Goal: Information Seeking & Learning: Find specific fact

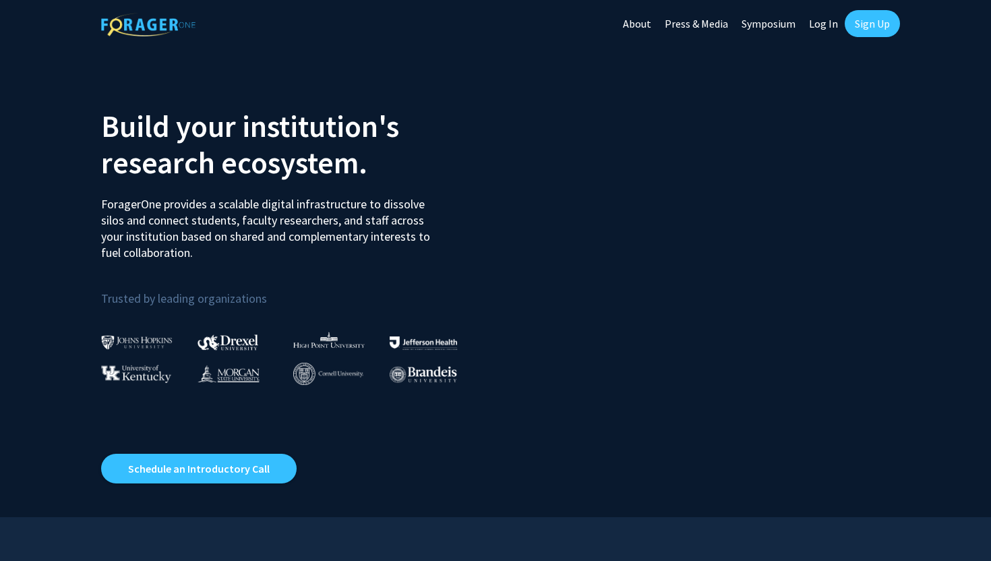
click at [828, 27] on link "Log In" at bounding box center [823, 23] width 42 height 47
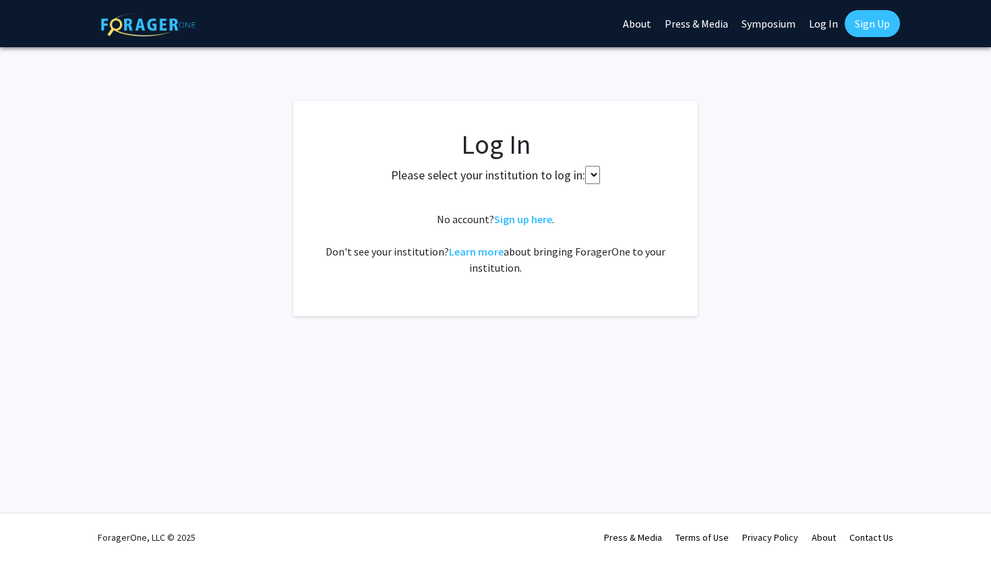
select select
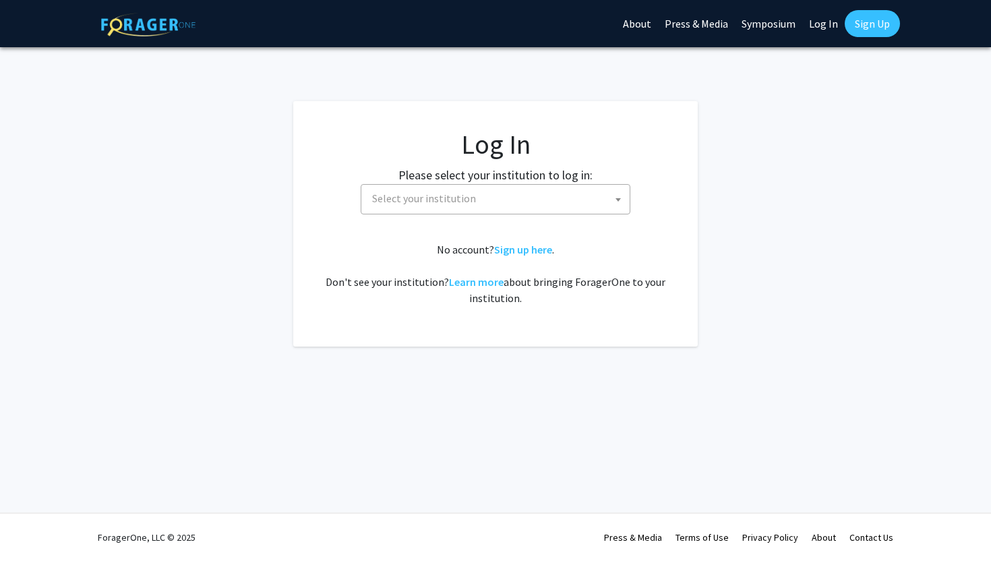
click at [496, 217] on fg-card-body "Log In Please select your institution to log in: Baylor University Brandeis Uni…" at bounding box center [495, 223] width 351 height 191
click at [496, 206] on span "Select your institution" at bounding box center [498, 199] width 263 height 28
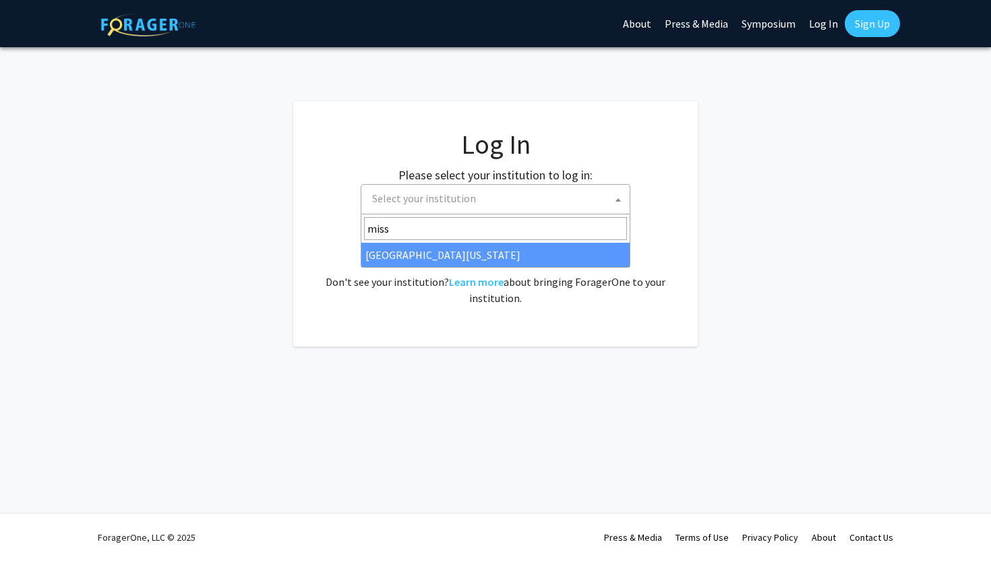
type input "misso"
select select "33"
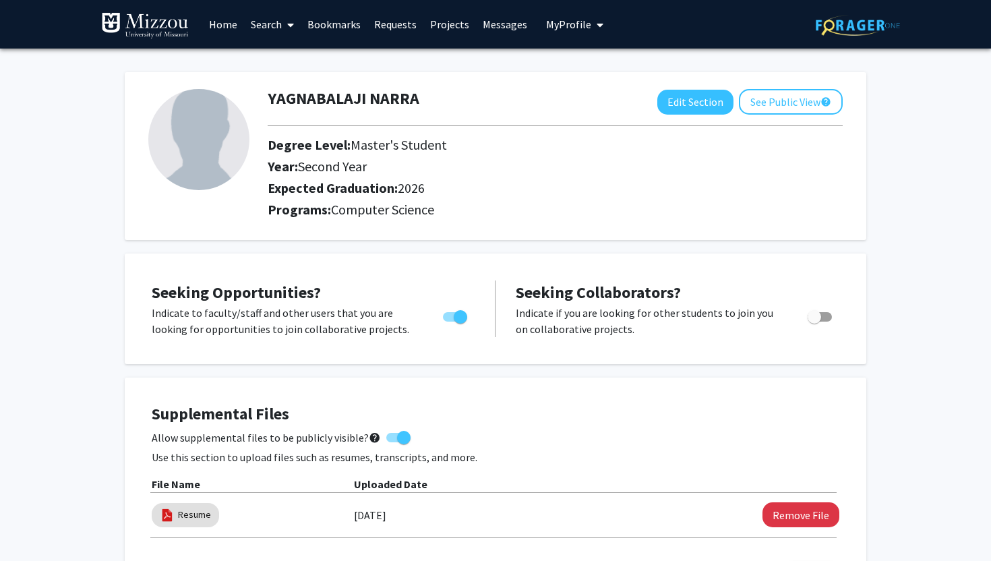
click at [203, 18] on link "Home" at bounding box center [223, 24] width 42 height 47
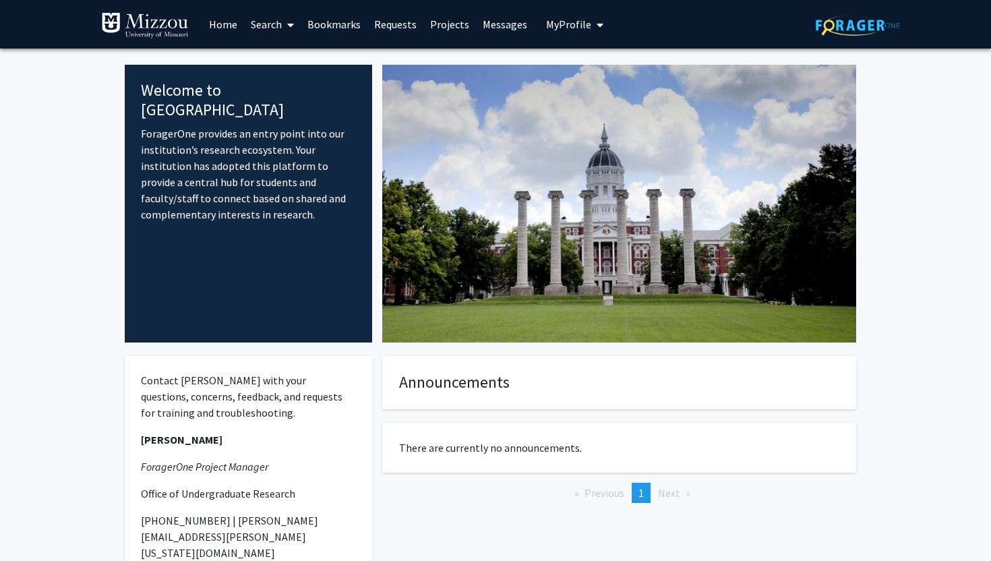
click at [289, 26] on icon at bounding box center [290, 25] width 7 height 11
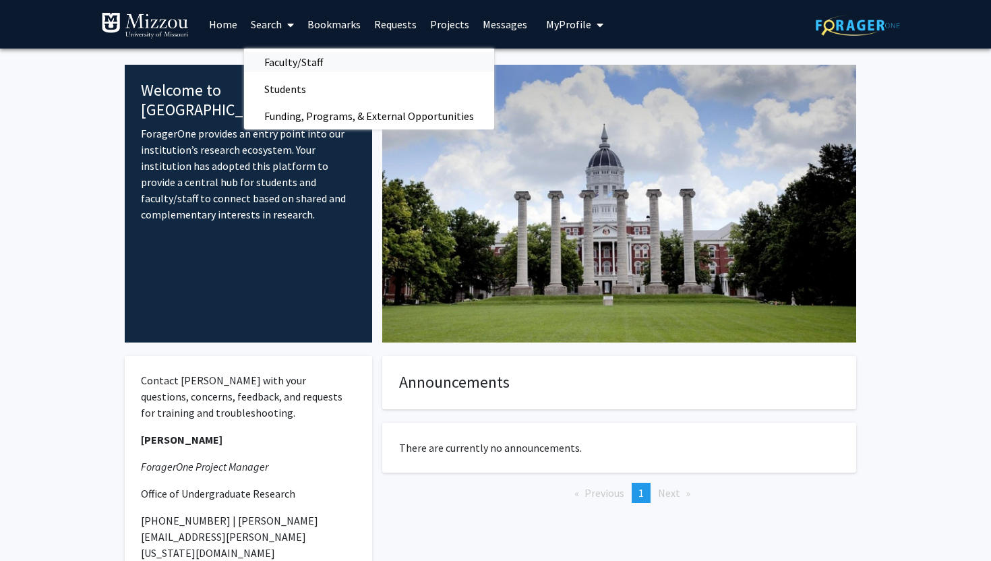
click at [305, 62] on span "Faculty/Staff" at bounding box center [293, 62] width 99 height 27
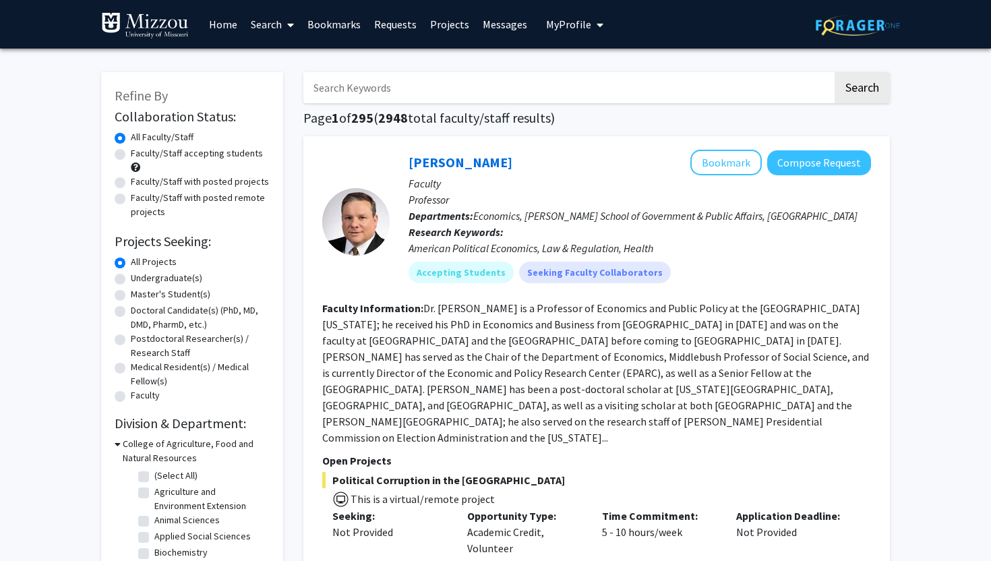
click at [404, 90] on input "Search Keywords" at bounding box center [567, 87] width 529 height 31
type input "v"
click at [835, 72] on button "Search" at bounding box center [862, 87] width 55 height 31
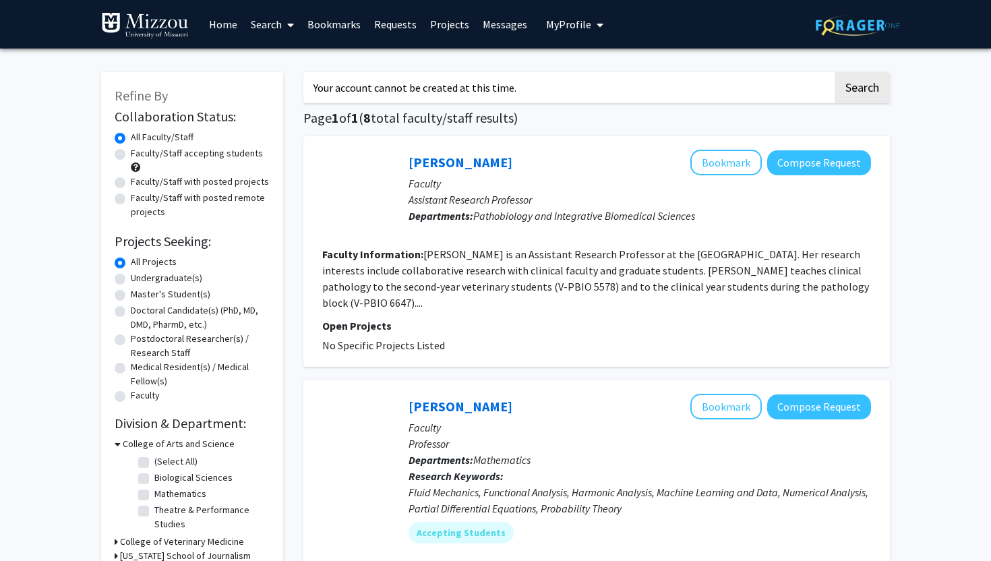
click at [835, 72] on button "Search" at bounding box center [862, 87] width 55 height 31
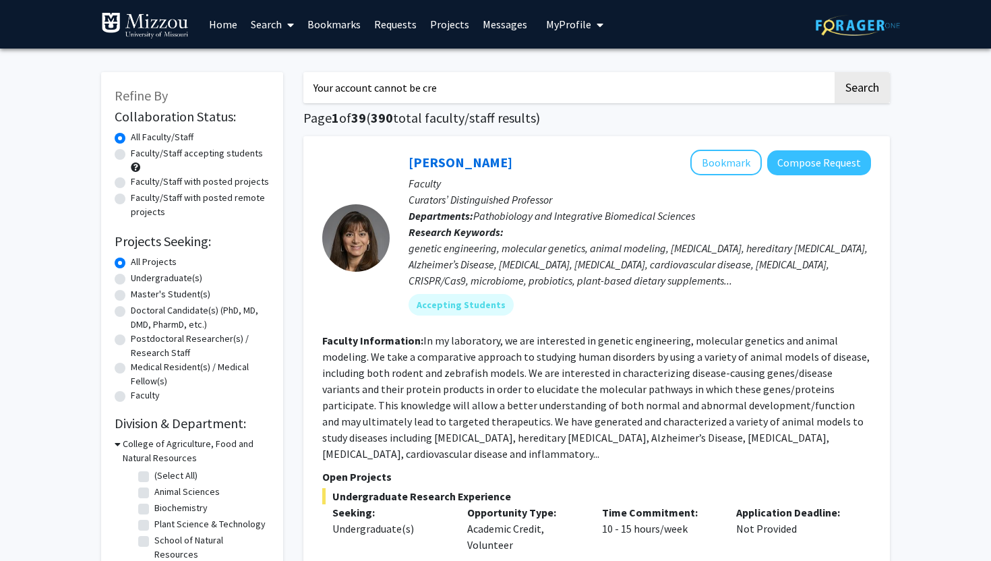
type input "Your account cannot be cr"
type input "[PERSON_NAME]"
click at [835, 72] on button "Search" at bounding box center [862, 87] width 55 height 31
